Goal: Entertainment & Leisure: Consume media (video, audio)

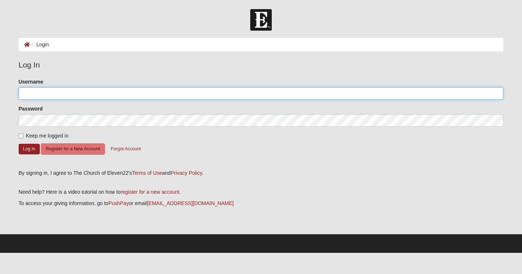
type input "[PERSON_NAME]"
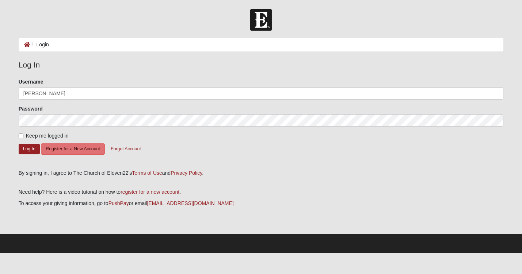
click at [24, 137] on label "Keep me logged in" at bounding box center [44, 136] width 50 height 8
click at [23, 137] on input "Keep me logged in" at bounding box center [21, 136] width 5 height 5
checkbox input "true"
click at [30, 151] on button "Log In" at bounding box center [29, 149] width 21 height 11
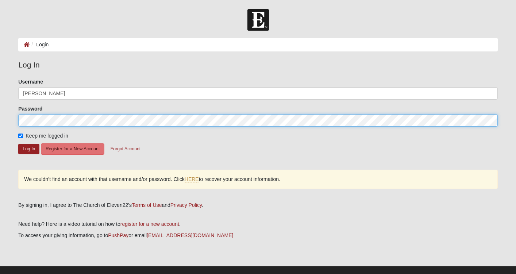
click at [29, 149] on button "Log In" at bounding box center [28, 149] width 21 height 11
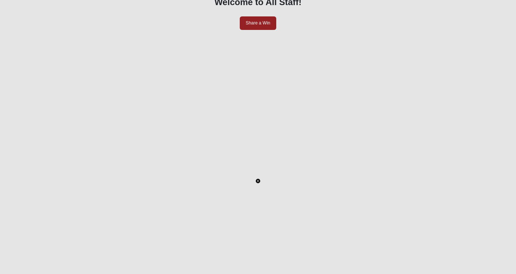
scroll to position [145, 0]
click at [256, 105] on icon "Toggle Play Pause" at bounding box center [258, 107] width 4 height 4
click at [41, 247] on icon "button" at bounding box center [37, 249] width 5 height 5
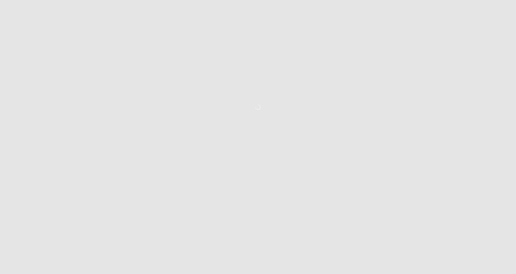
click at [41, 247] on icon "button" at bounding box center [37, 249] width 5 height 5
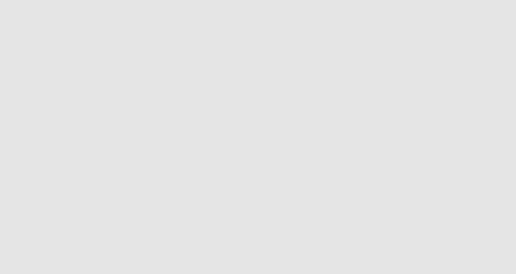
click at [41, 247] on icon "button" at bounding box center [37, 249] width 5 height 5
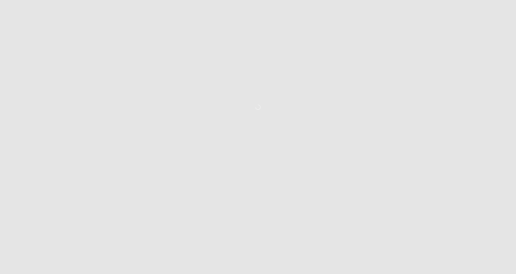
click at [41, 247] on icon "button" at bounding box center [37, 249] width 5 height 5
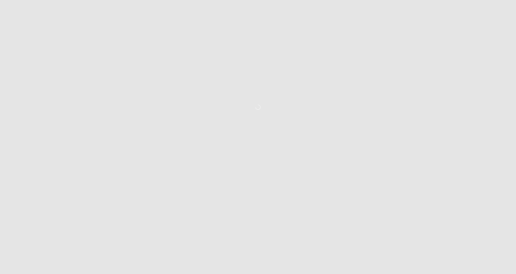
click at [41, 247] on icon "button" at bounding box center [37, 249] width 5 height 5
click at [70, 222] on div "- 0:01:42 - 0:01:42 LIVE" at bounding box center [258, 107] width 469 height 274
click at [41, 247] on icon "button" at bounding box center [37, 249] width 5 height 5
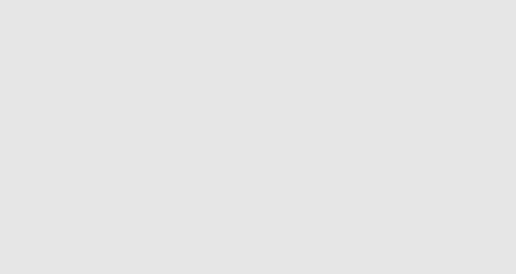
click at [41, 247] on icon "button" at bounding box center [37, 249] width 5 height 5
click at [68, 245] on div at bounding box center [258, 245] width 469 height 0
click at [30, 250] on icon "Play" at bounding box center [28, 252] width 3 height 5
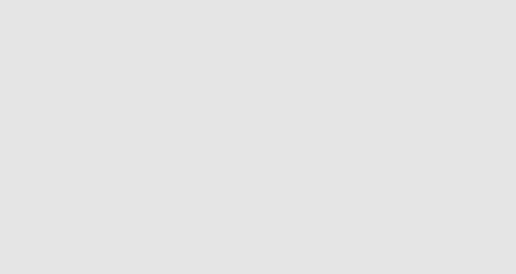
click at [92, 249] on button "Toggle Play Pause" at bounding box center [258, 142] width 469 height 274
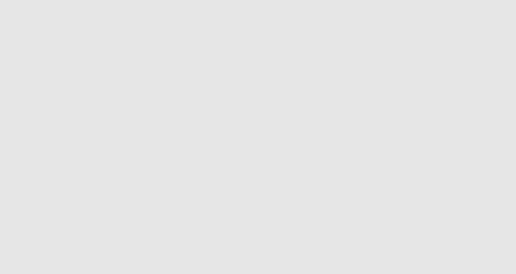
click at [95, 252] on div "- 0:25:42 - 0:25:42 LIVE" at bounding box center [258, 142] width 469 height 274
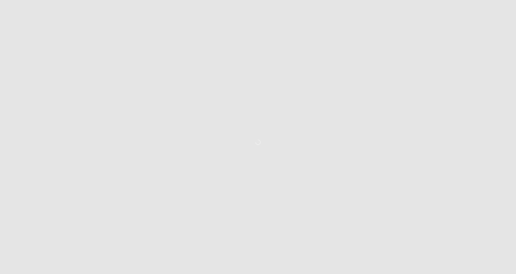
click at [97, 255] on div "- 0:21:21 - 0:21:21 LIVE" at bounding box center [258, 142] width 469 height 274
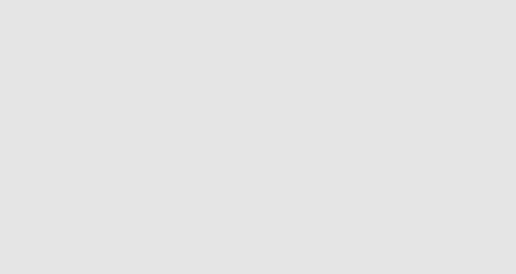
click at [102, 255] on button "Toggle Play Pause" at bounding box center [258, 142] width 469 height 274
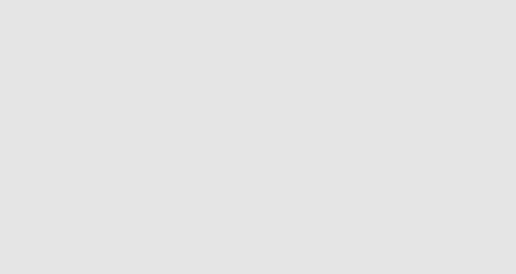
click at [94, 255] on button "Toggle Play Pause" at bounding box center [258, 142] width 469 height 274
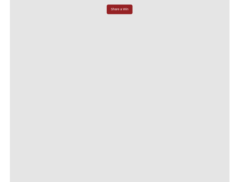
scroll to position [75, 0]
